Goal: Check status: Check status

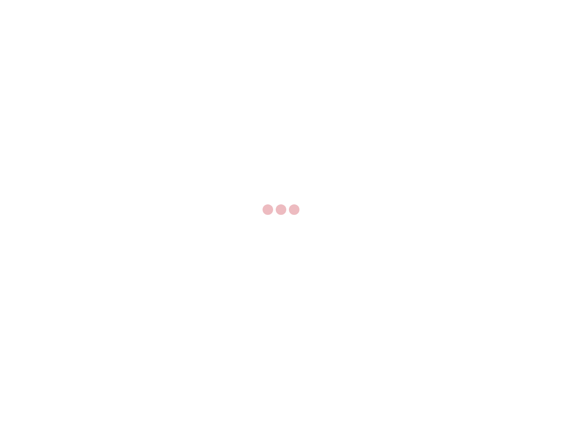
select select "US"
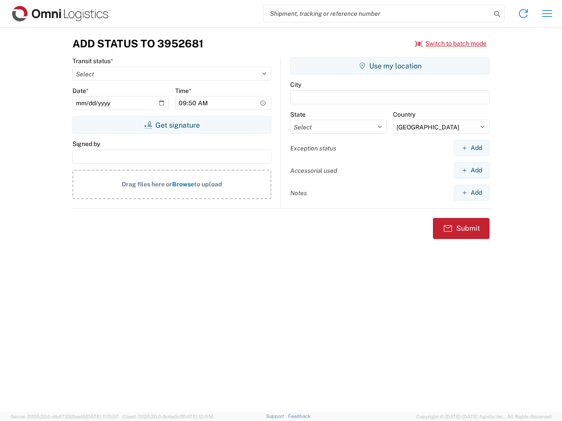
click at [377, 14] on input "search" at bounding box center [376, 13] width 227 height 17
click at [497, 14] on icon at bounding box center [497, 14] width 12 height 12
click at [523, 14] on icon at bounding box center [523, 14] width 14 height 14
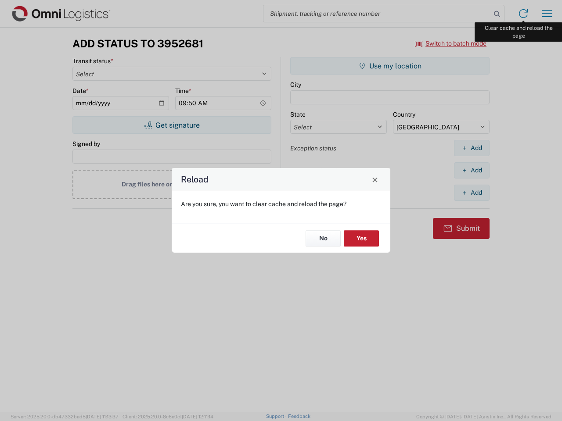
click at [547, 14] on div "Reload Are you sure, you want to clear cache and reload the page? No Yes" at bounding box center [281, 210] width 562 height 421
click at [451, 43] on div "Reload Are you sure, you want to clear cache and reload the page? No Yes" at bounding box center [281, 210] width 562 height 421
click at [172, 125] on div "Reload Are you sure, you want to clear cache and reload the page? No Yes" at bounding box center [281, 210] width 562 height 421
click at [390, 66] on div "Reload Are you sure, you want to clear cache and reload the page? No Yes" at bounding box center [281, 210] width 562 height 421
click at [471, 148] on div "Reload Are you sure, you want to clear cache and reload the page? No Yes" at bounding box center [281, 210] width 562 height 421
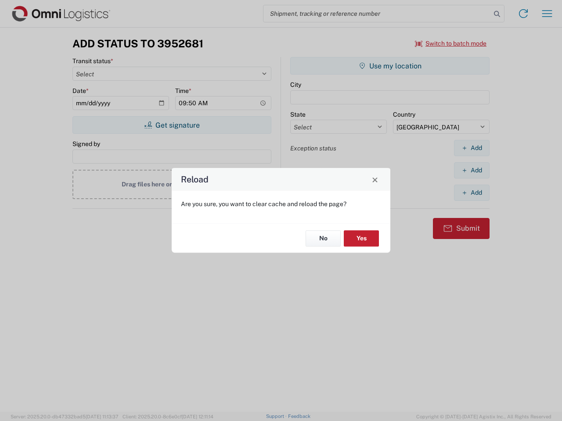
click at [471, 170] on div "Reload Are you sure, you want to clear cache and reload the page? No Yes" at bounding box center [281, 210] width 562 height 421
click at [471, 193] on div "Reload Are you sure, you want to clear cache and reload the page? No Yes" at bounding box center [281, 210] width 562 height 421
